Goal: Task Accomplishment & Management: Manage account settings

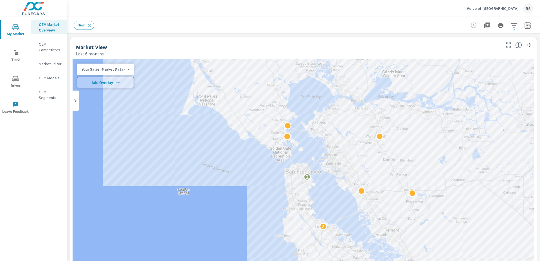
click at [499, 10] on p "Volvo of [GEOGRAPHIC_DATA]" at bounding box center [493, 8] width 52 height 5
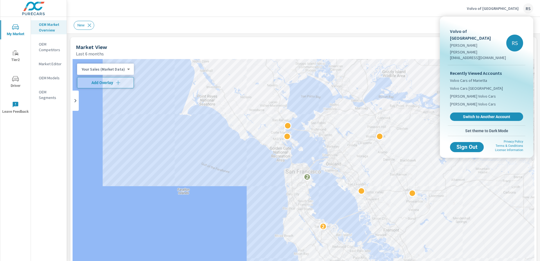
click at [489, 114] on span "Switch to Another Account" at bounding box center [486, 116] width 67 height 5
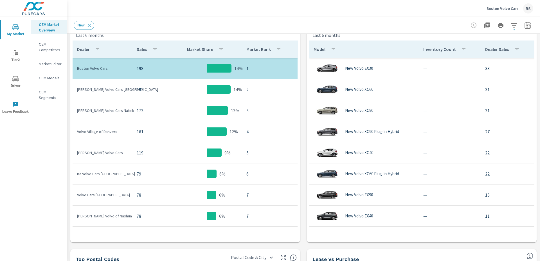
scroll to position [302, 0]
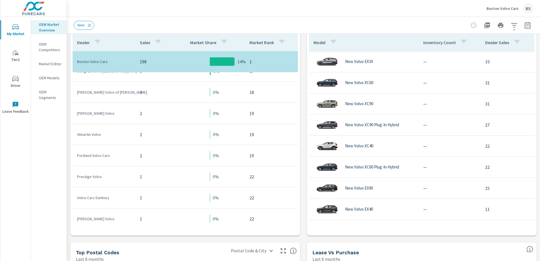
scroll to position [396, 0]
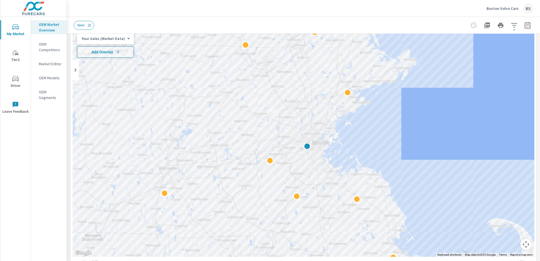
scroll to position [30, 0]
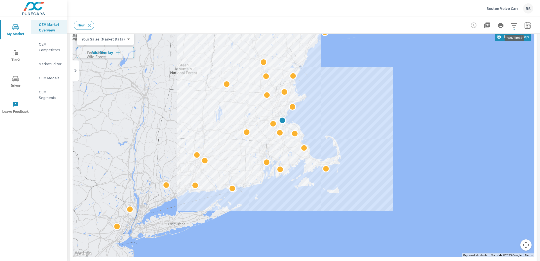
click at [515, 24] on icon "button" at bounding box center [514, 25] width 7 height 7
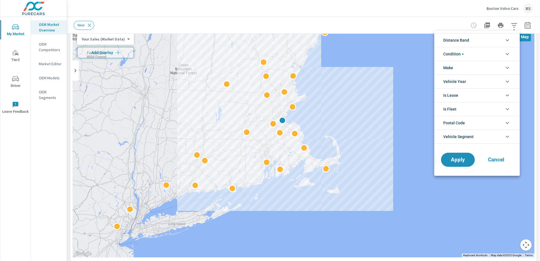
click at [508, 40] on icon "filter options" at bounding box center [507, 40] width 3 height 2
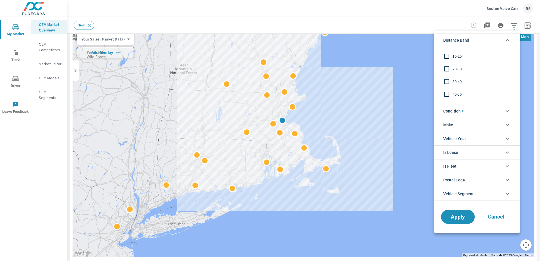
scroll to position [5, 0]
click at [447, 86] on input "filter options" at bounding box center [447, 86] width 12 height 12
click at [454, 216] on span "Apply" at bounding box center [458, 216] width 23 height 5
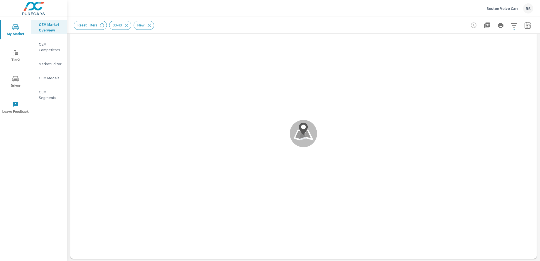
scroll to position [106, 0]
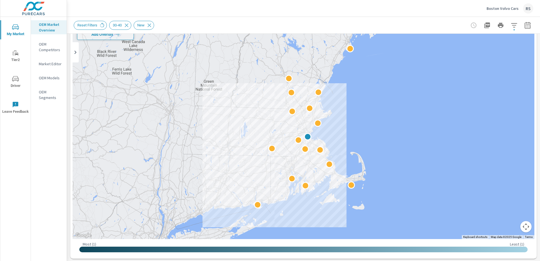
drag, startPoint x: 389, startPoint y: 129, endPoint x: 414, endPoint y: 163, distance: 41.5
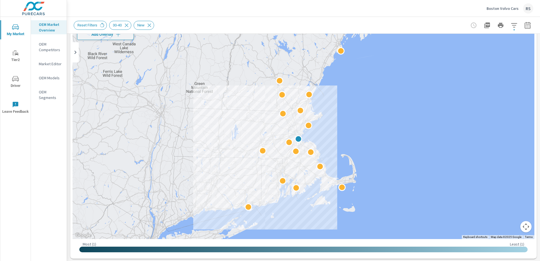
drag, startPoint x: 408, startPoint y: 141, endPoint x: 399, endPoint y: 143, distance: 9.4
click at [515, 24] on icon "button" at bounding box center [514, 25] width 7 height 7
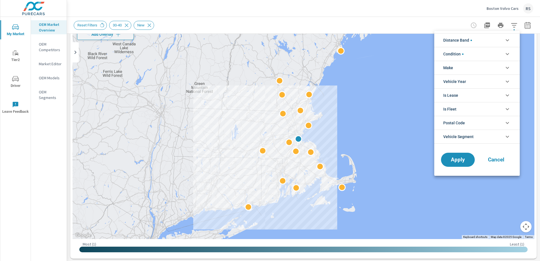
click at [506, 41] on icon "filter options" at bounding box center [507, 40] width 7 height 7
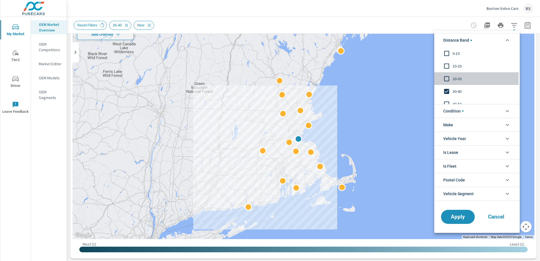
click at [447, 78] on input "filter options" at bounding box center [447, 79] width 12 height 12
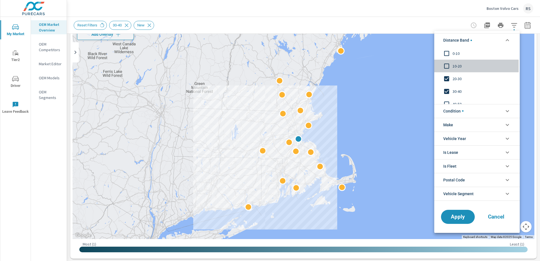
click at [447, 67] on input "filter options" at bounding box center [447, 66] width 12 height 12
click at [447, 53] on input "filter options" at bounding box center [447, 54] width 12 height 12
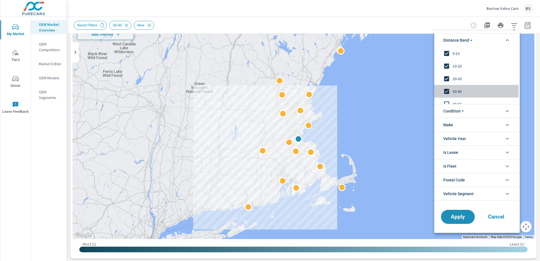
click at [448, 94] on input "filter options" at bounding box center [447, 92] width 12 height 12
click at [462, 219] on span "Apply" at bounding box center [458, 216] width 23 height 5
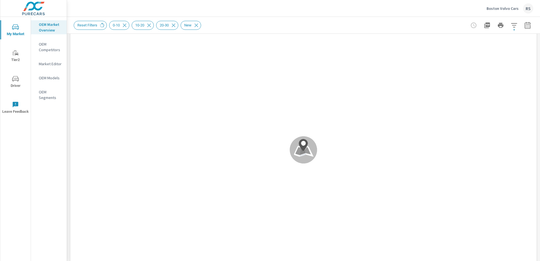
scroll to position [106, 0]
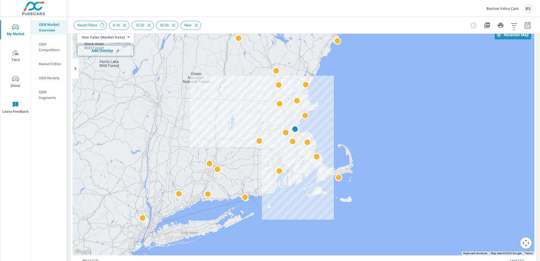
drag, startPoint x: 366, startPoint y: 138, endPoint x: 365, endPoint y: 124, distance: 13.5
